Goal: Check status

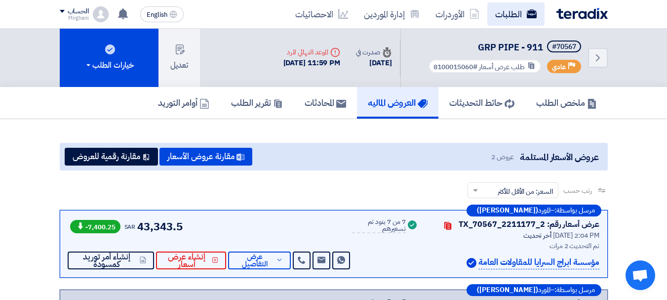
click at [503, 12] on link "الطلبات" at bounding box center [515, 13] width 57 height 23
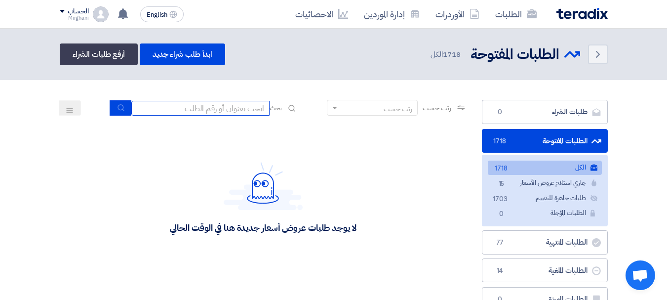
click at [238, 105] on input at bounding box center [200, 108] width 138 height 15
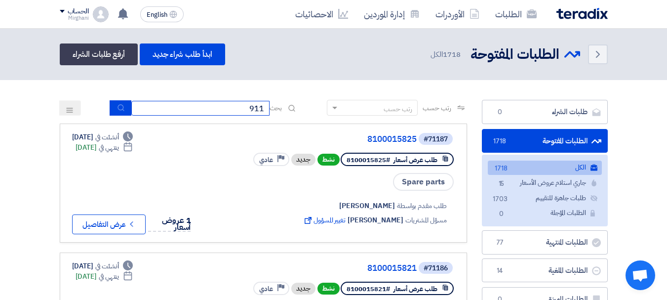
type input "911"
click at [118, 110] on use "submit" at bounding box center [120, 107] width 6 height 6
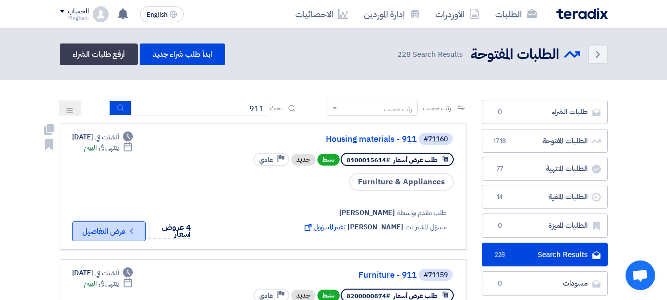
click at [124, 227] on button "Check details عرض التفاصيل" at bounding box center [109, 231] width 74 height 20
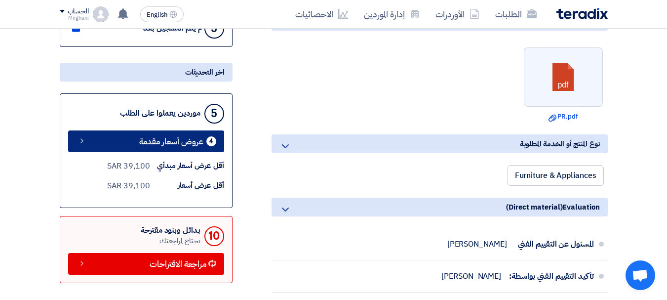
click at [172, 138] on span "عروض أسعار مقدمة" at bounding box center [171, 141] width 64 height 7
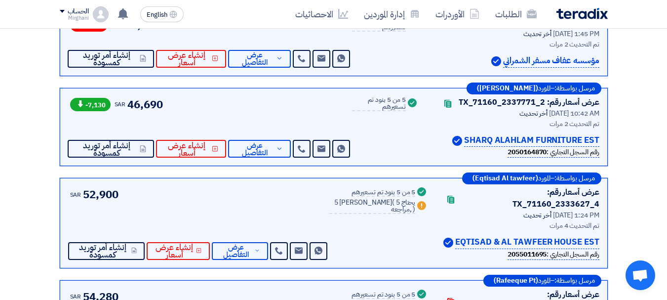
scroll to position [300, 0]
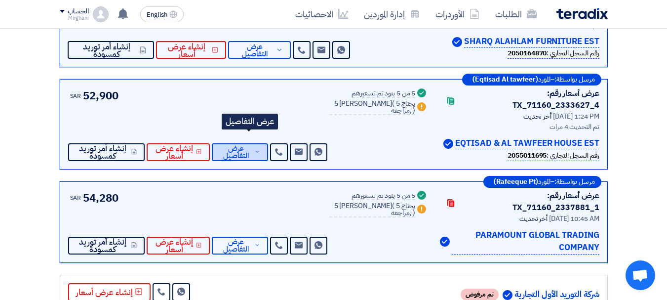
click at [252, 145] on span "عرض التفاصيل" at bounding box center [236, 152] width 33 height 15
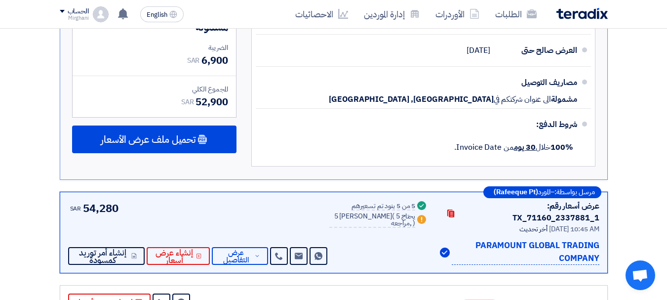
scroll to position [991, 0]
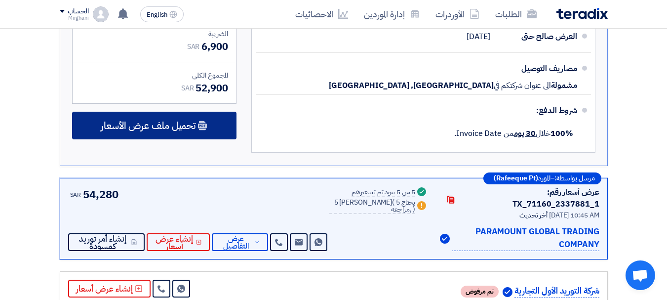
click at [173, 121] on span "تحميل ملف عرض الأسعار" at bounding box center [148, 125] width 95 height 9
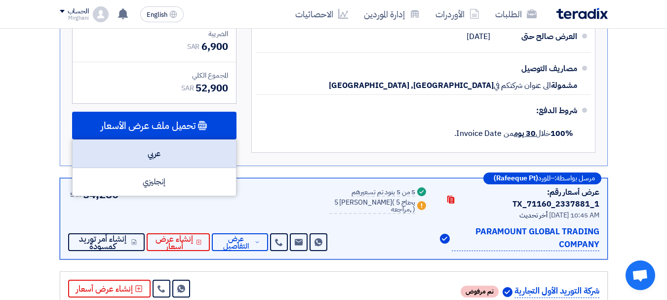
click at [156, 148] on div "عربي" at bounding box center [154, 154] width 163 height 28
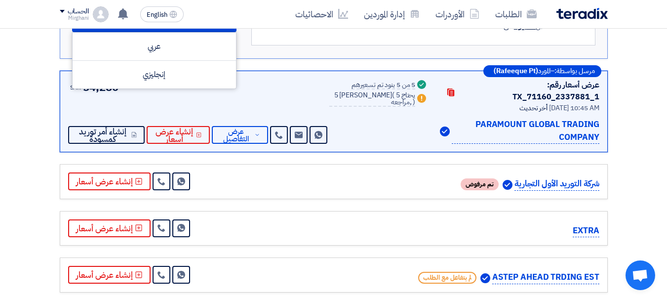
scroll to position [1040, 0]
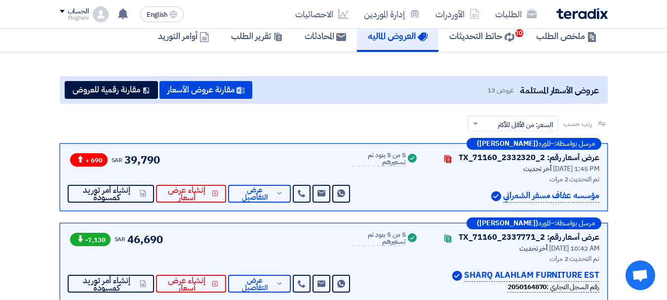
scroll to position [53, 0]
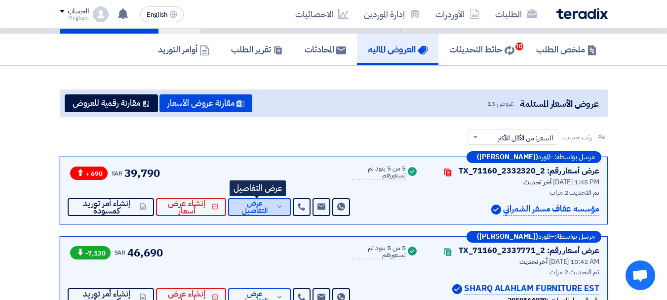
click at [249, 209] on span "عرض التفاصيل" at bounding box center [255, 206] width 38 height 15
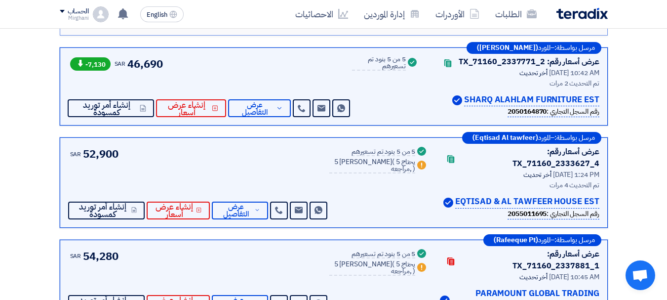
scroll to position [794, 0]
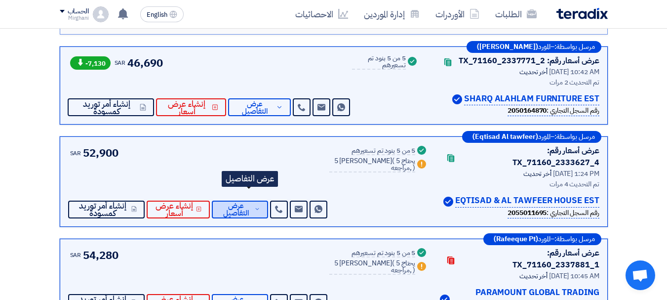
click at [252, 202] on span "عرض التفاصيل" at bounding box center [236, 209] width 33 height 15
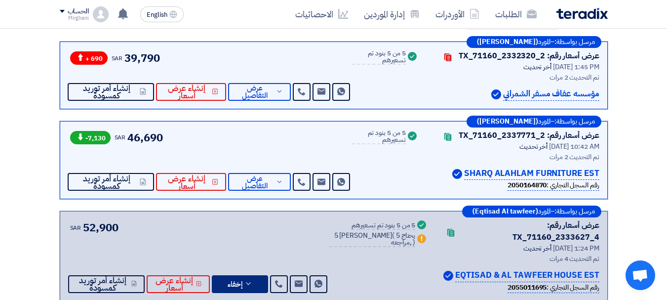
scroll to position [152, 0]
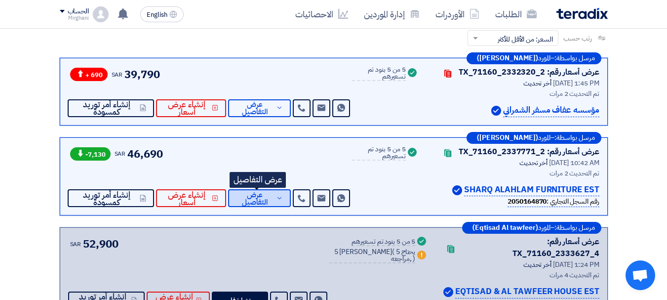
click at [250, 198] on span "عرض التفاصيل" at bounding box center [255, 198] width 38 height 15
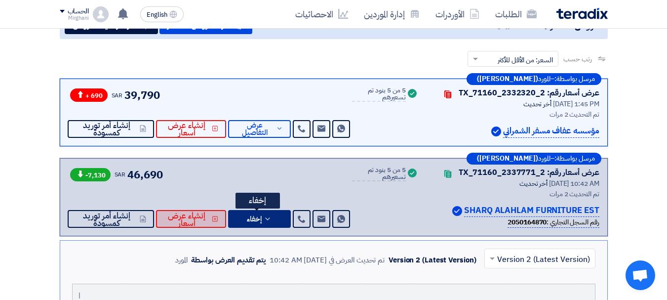
scroll to position [148, 0]
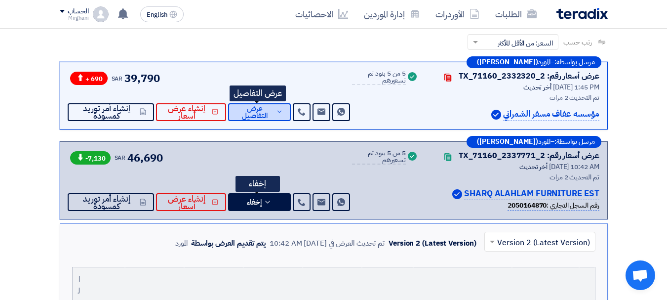
click at [244, 112] on span "عرض التفاصيل" at bounding box center [255, 112] width 38 height 15
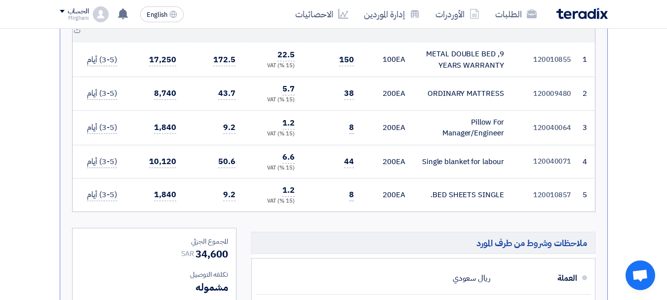
scroll to position [395, 0]
